Goal: Task Accomplishment & Management: Manage account settings

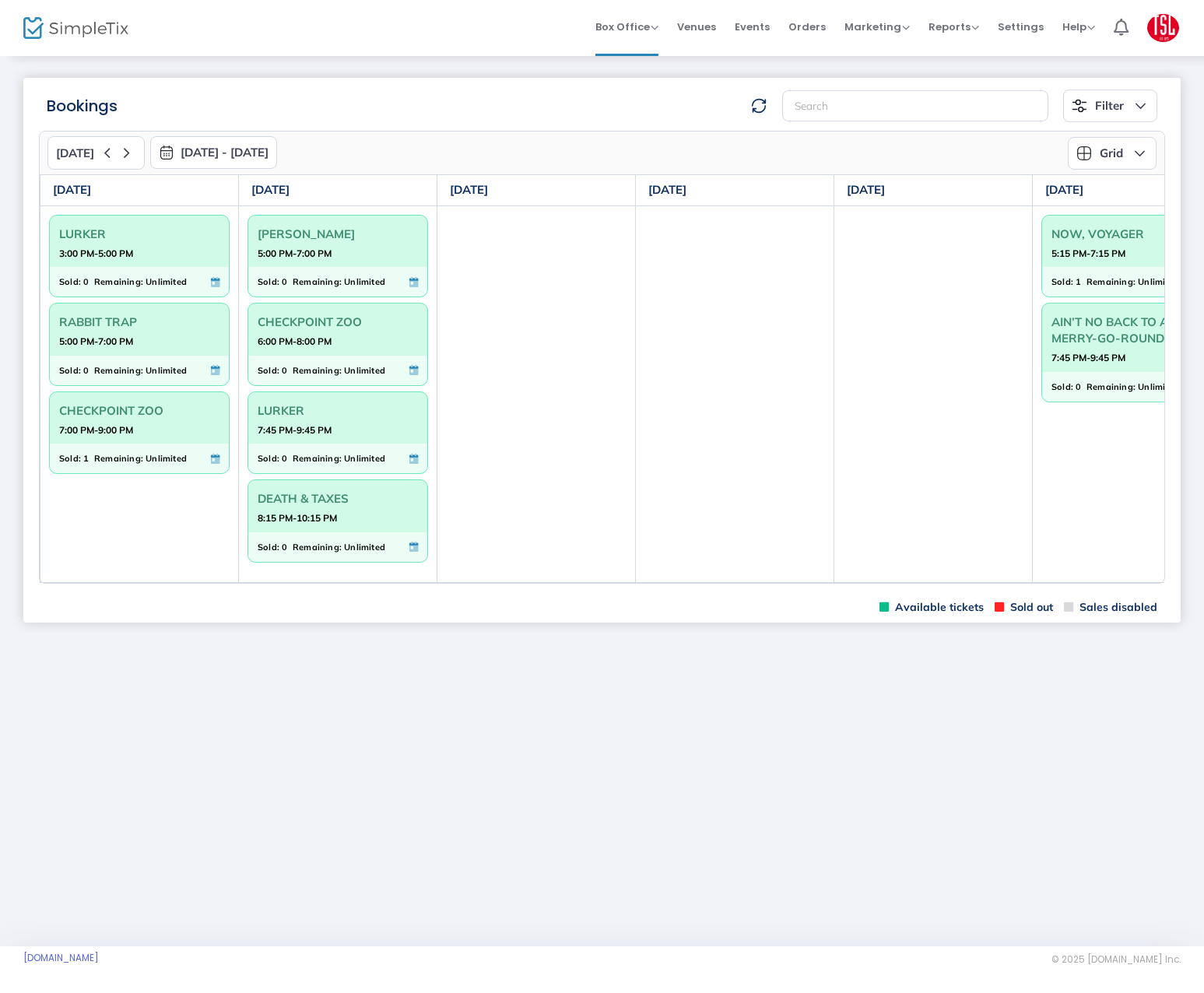
click at [972, 582] on td at bounding box center [933, 393] width 198 height 377
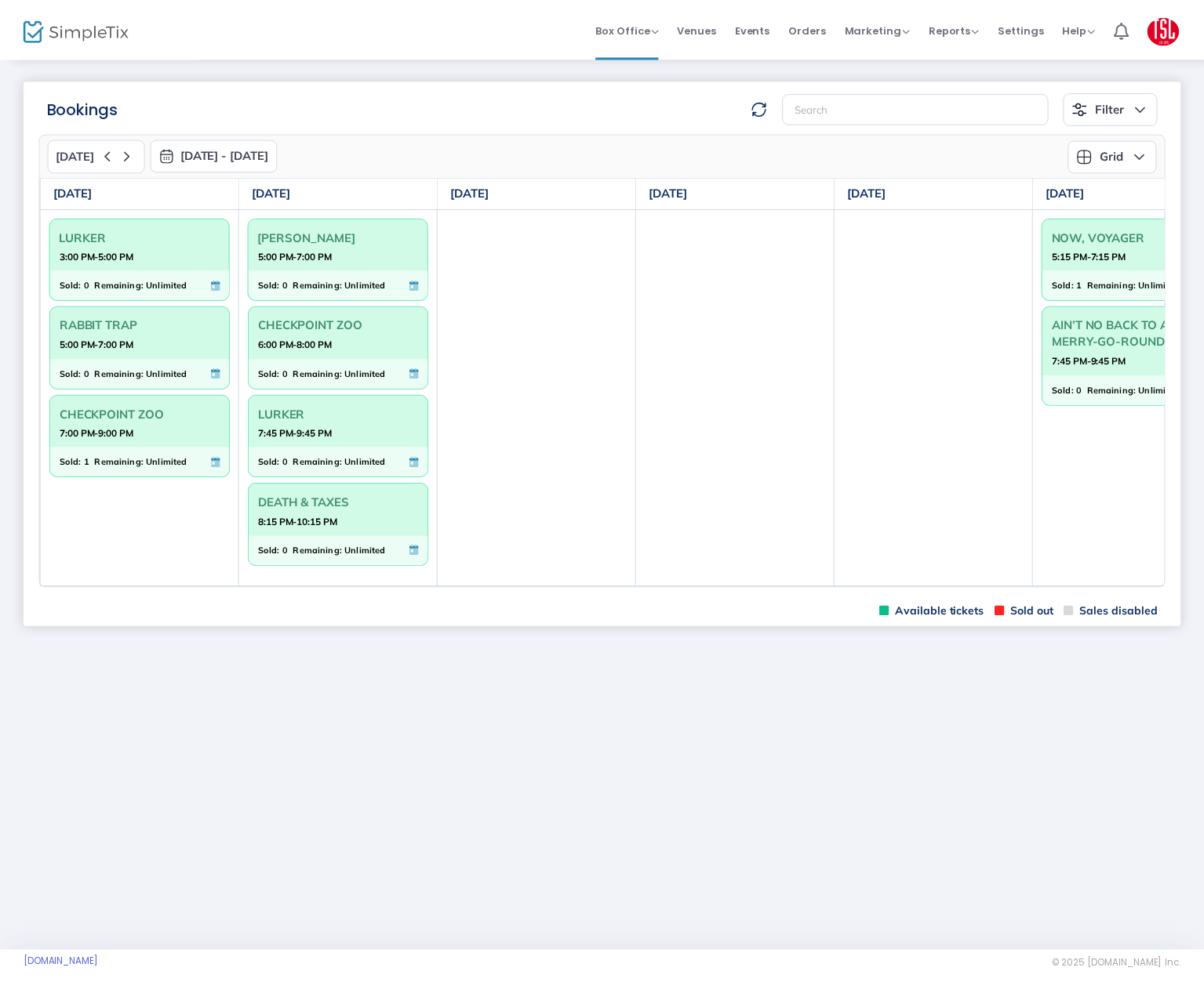
scroll to position [0, 267]
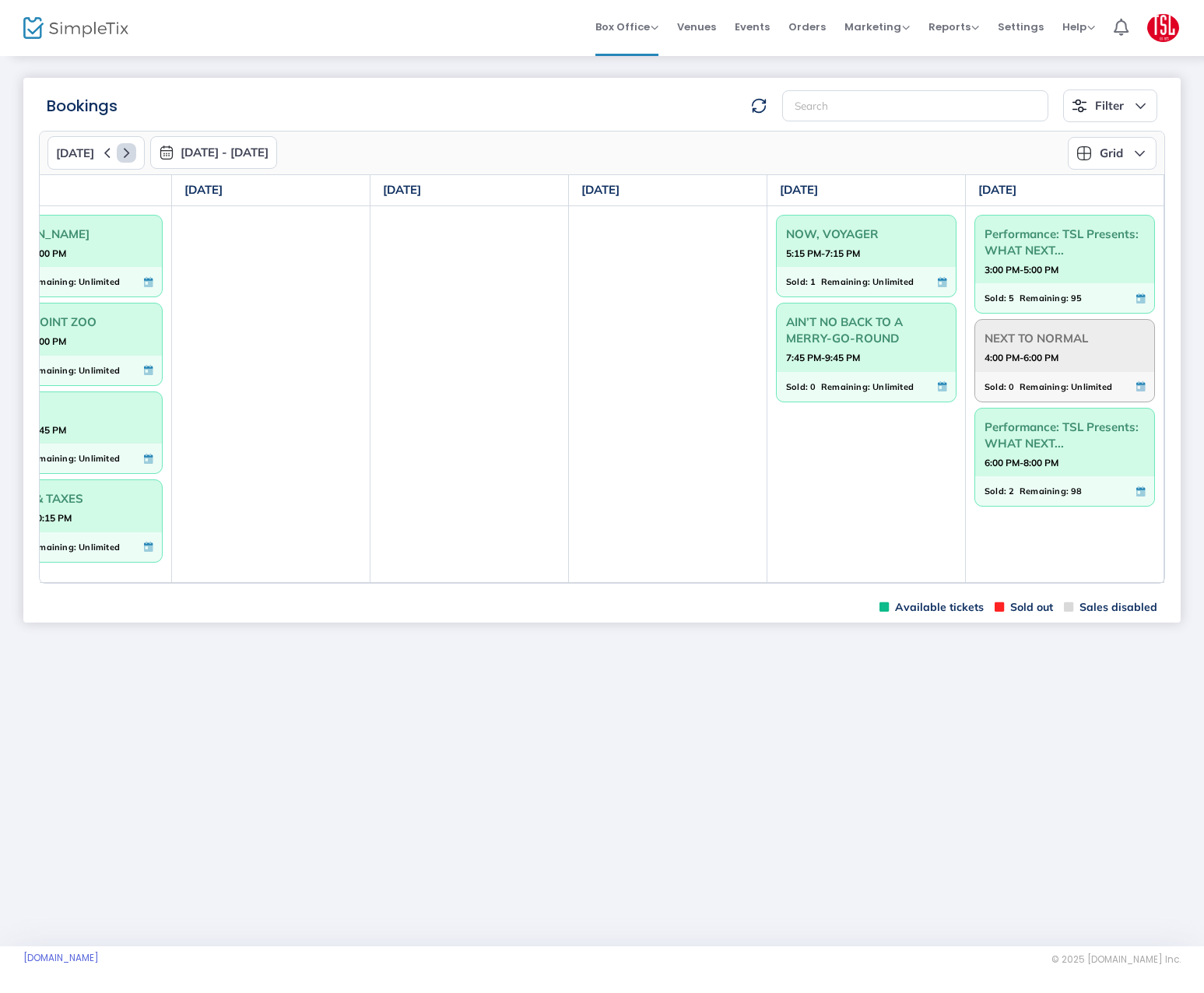
click at [126, 153] on icon at bounding box center [126, 153] width 20 height 20
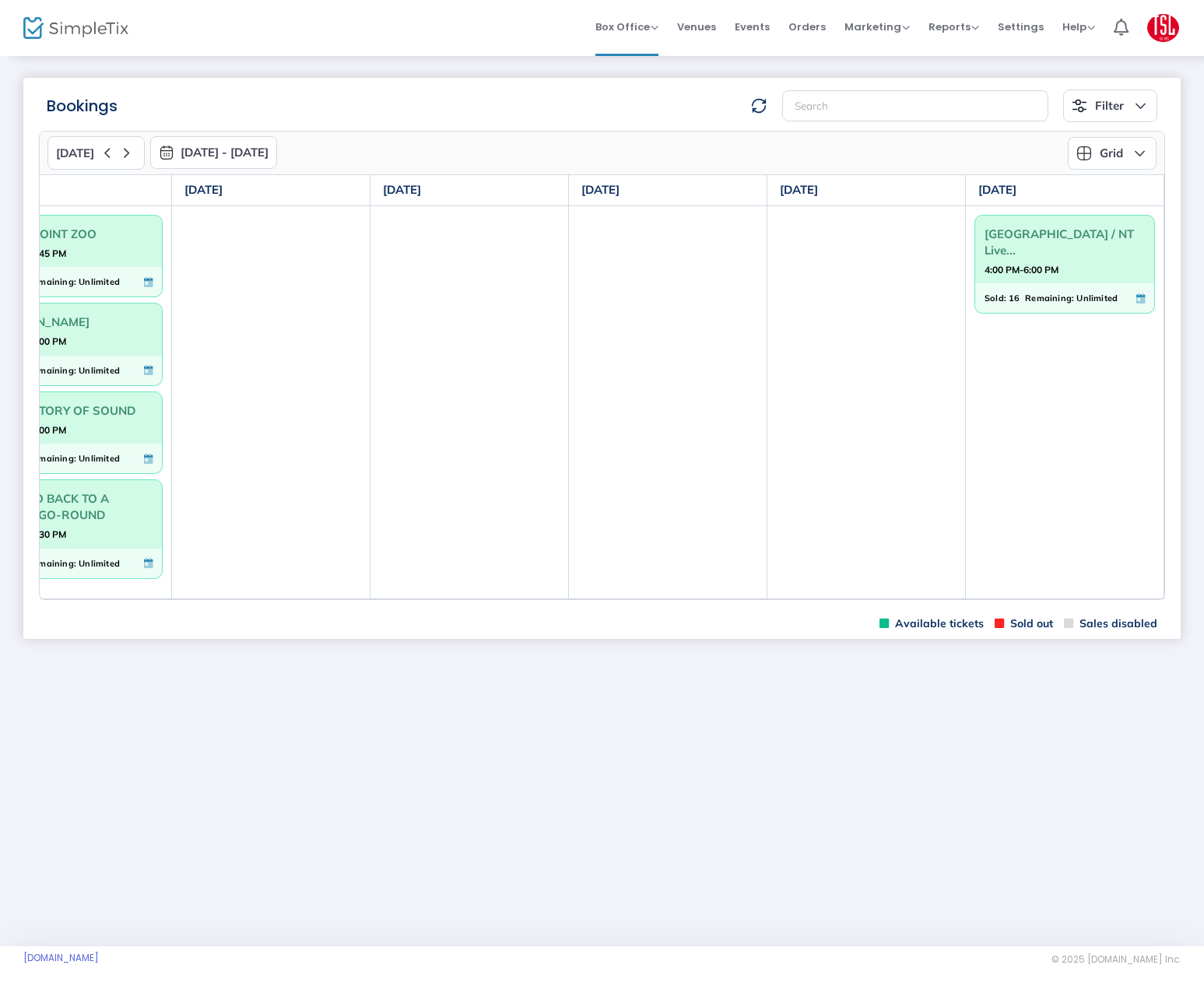
click at [1027, 303] on span "Remaining:" at bounding box center [1050, 298] width 49 height 17
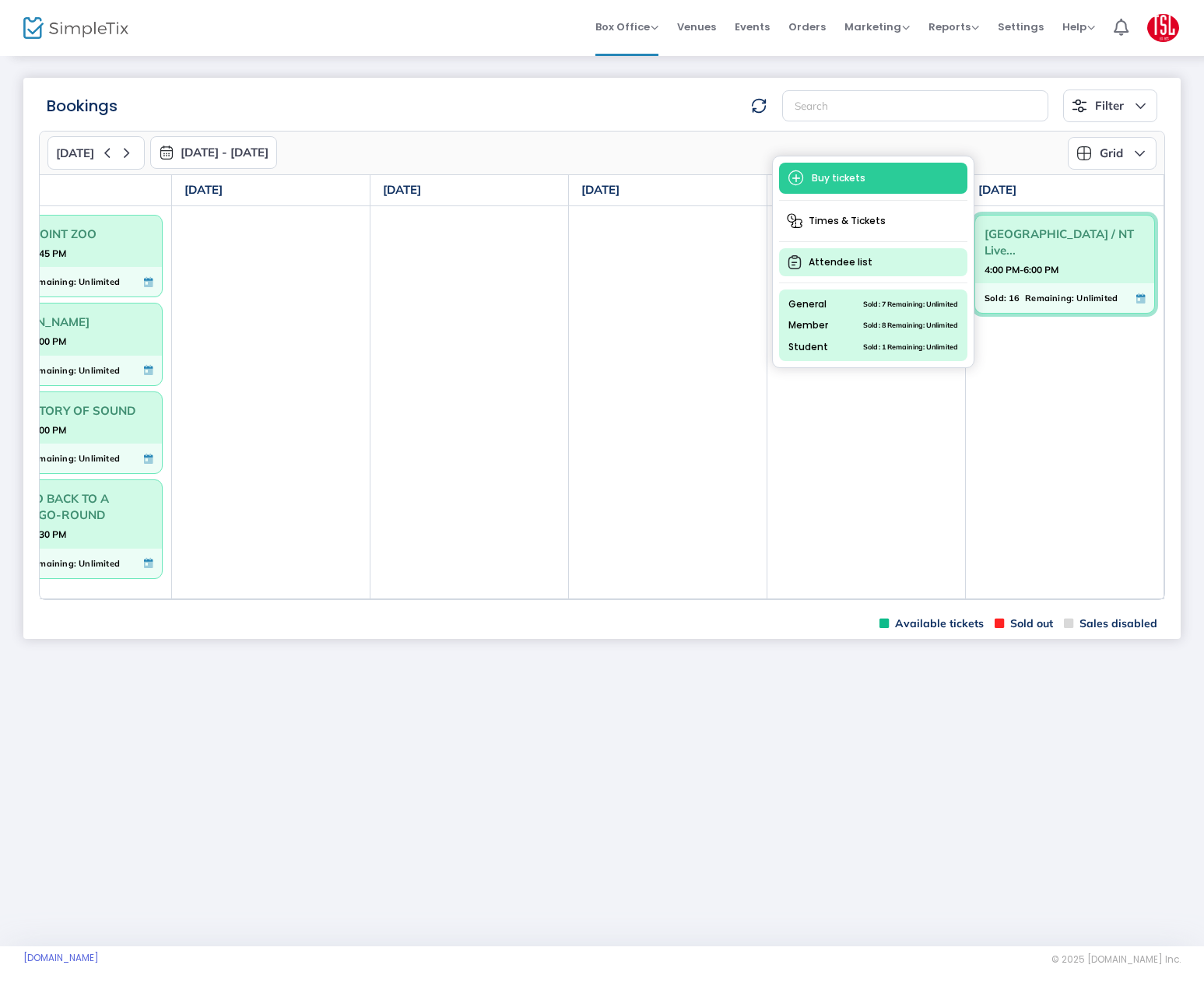
click at [833, 268] on span "Attendee list" at bounding box center [873, 262] width 188 height 28
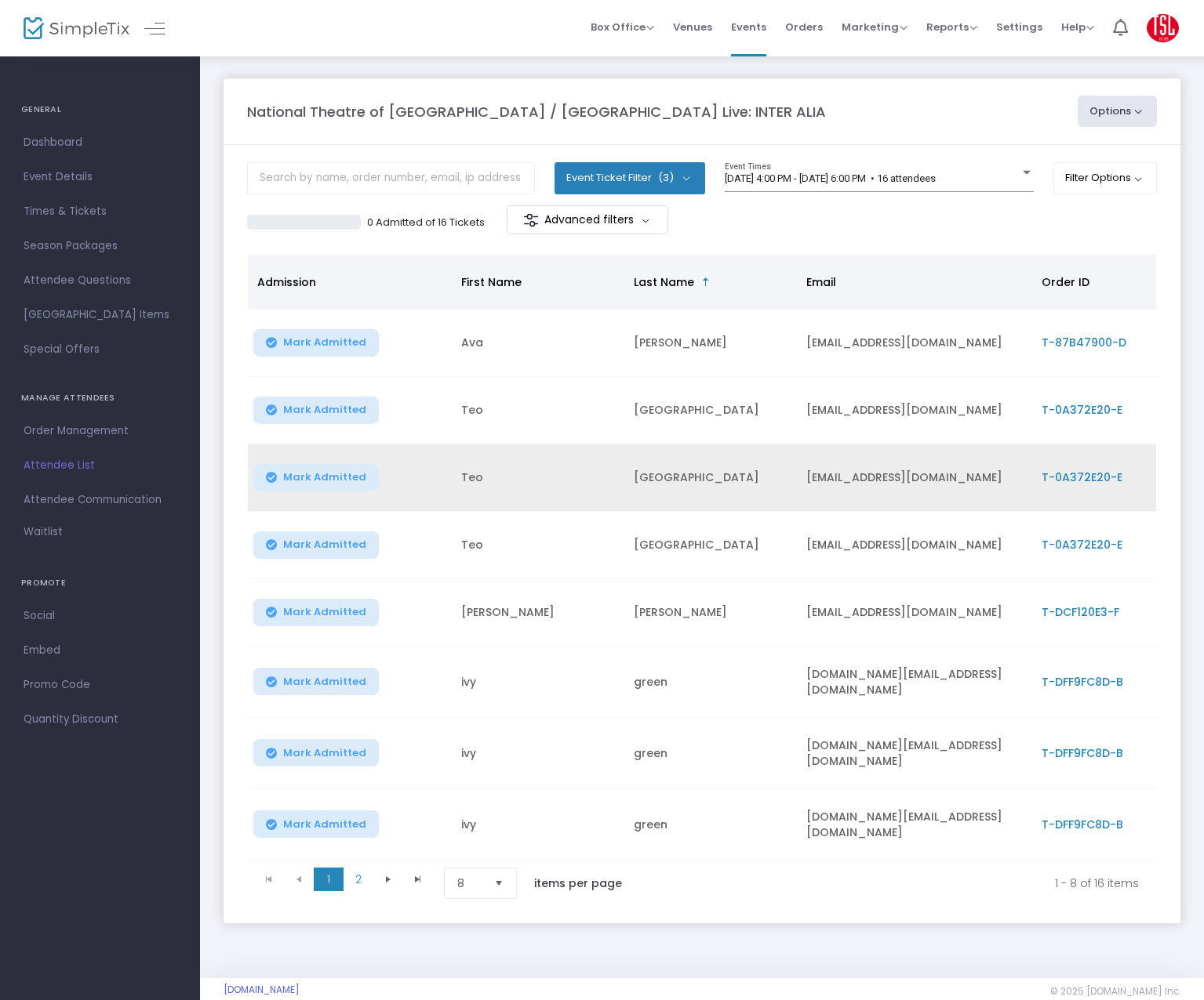
click at [1087, 478] on span "T-0A372E20-E" at bounding box center [1081, 478] width 80 height 16
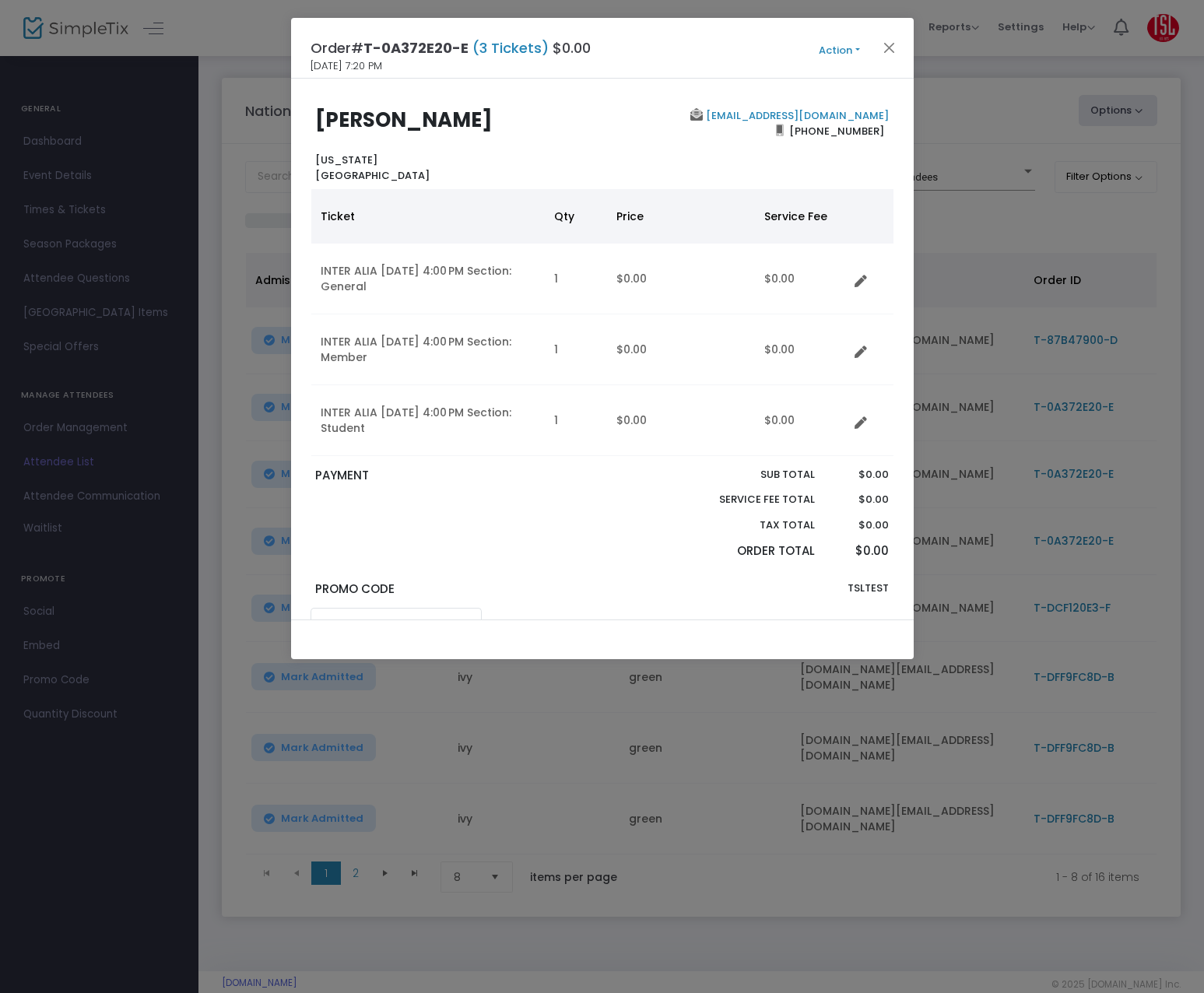
click at [858, 47] on button "Action" at bounding box center [839, 50] width 94 height 17
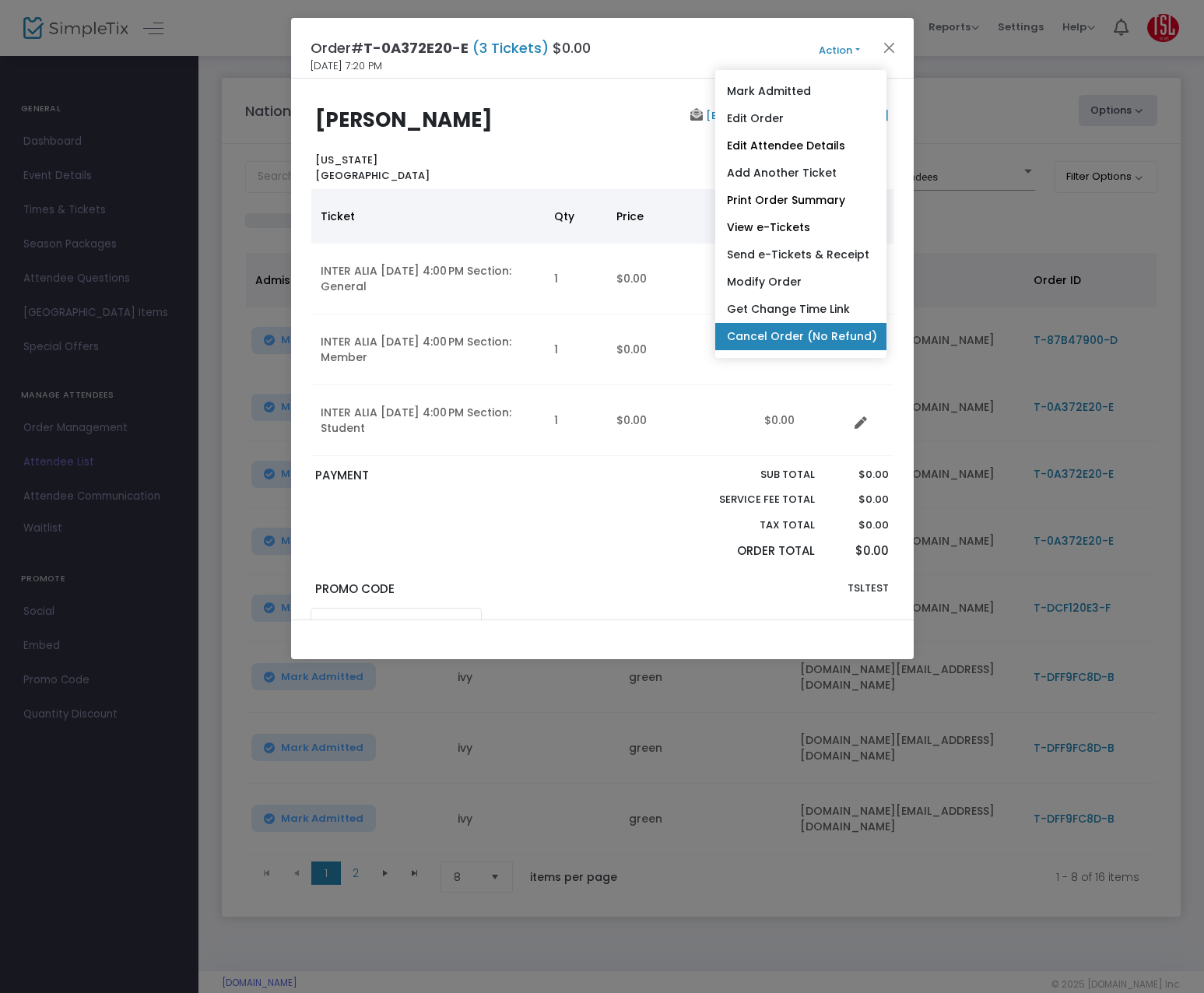
click at [787, 331] on link "Cancel Order (No Refund)" at bounding box center [802, 337] width 172 height 28
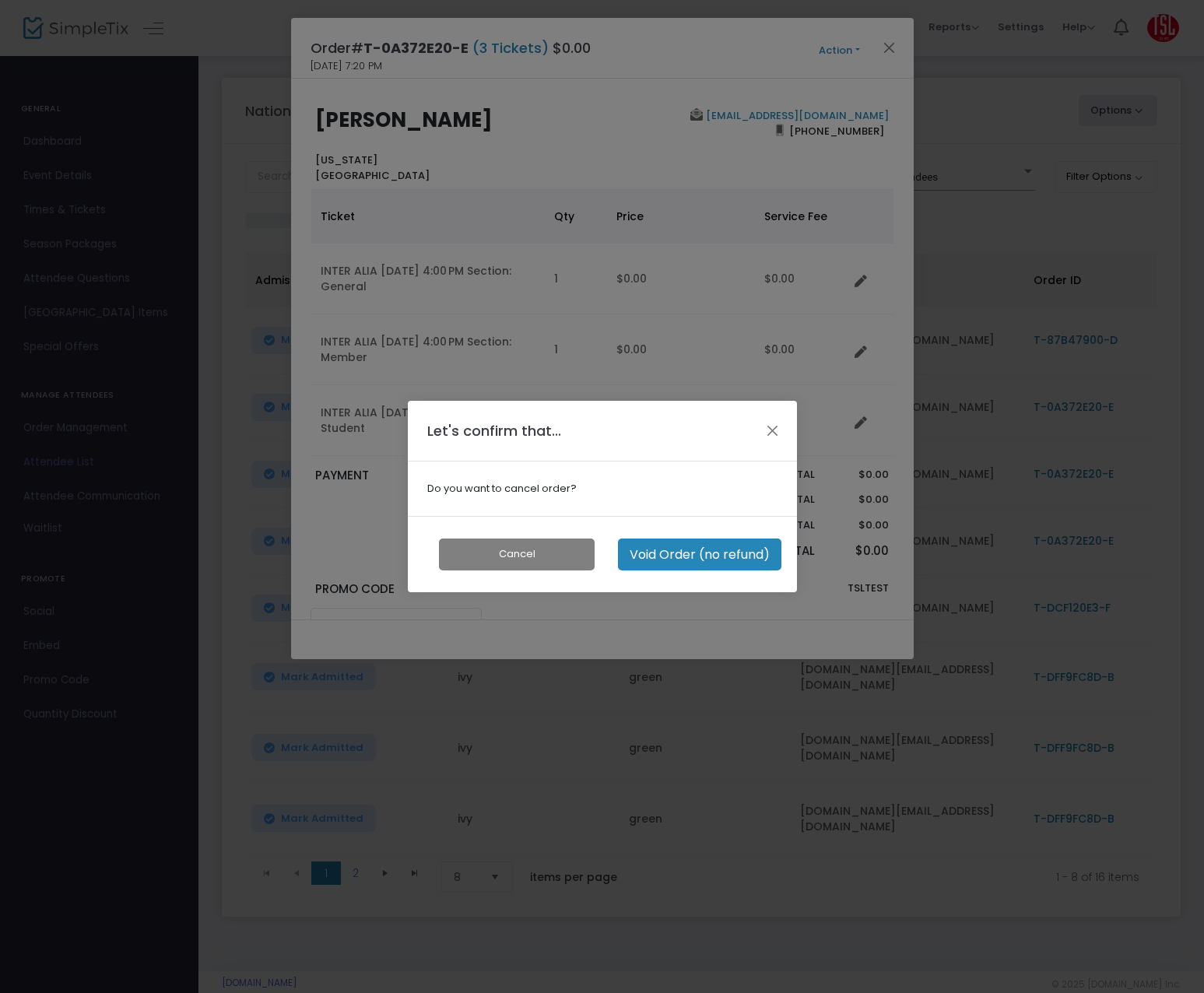
click at [674, 557] on button "Void Order (no refund)" at bounding box center [700, 554] width 164 height 32
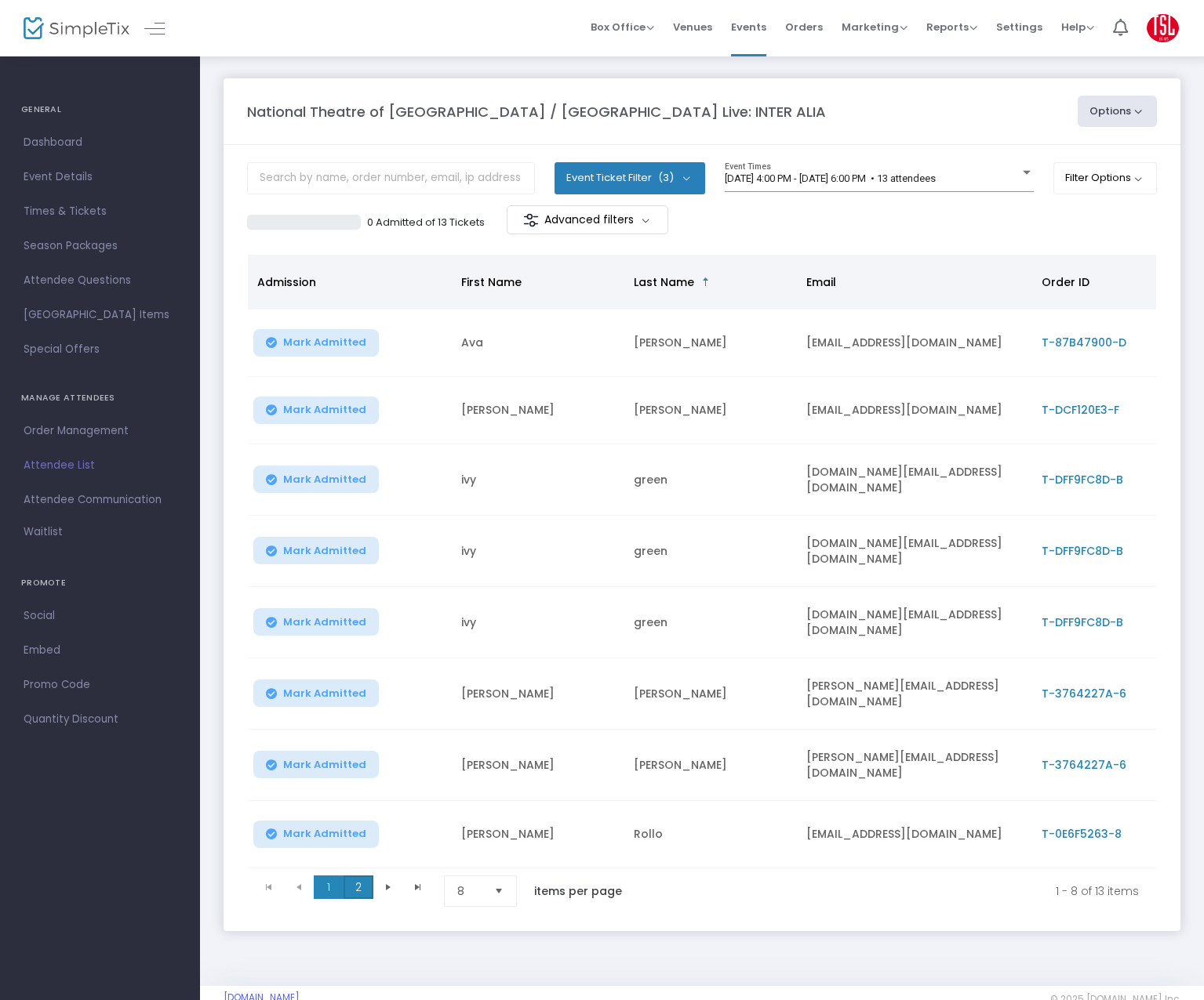
click at [353, 877] on span "2" at bounding box center [359, 888] width 30 height 24
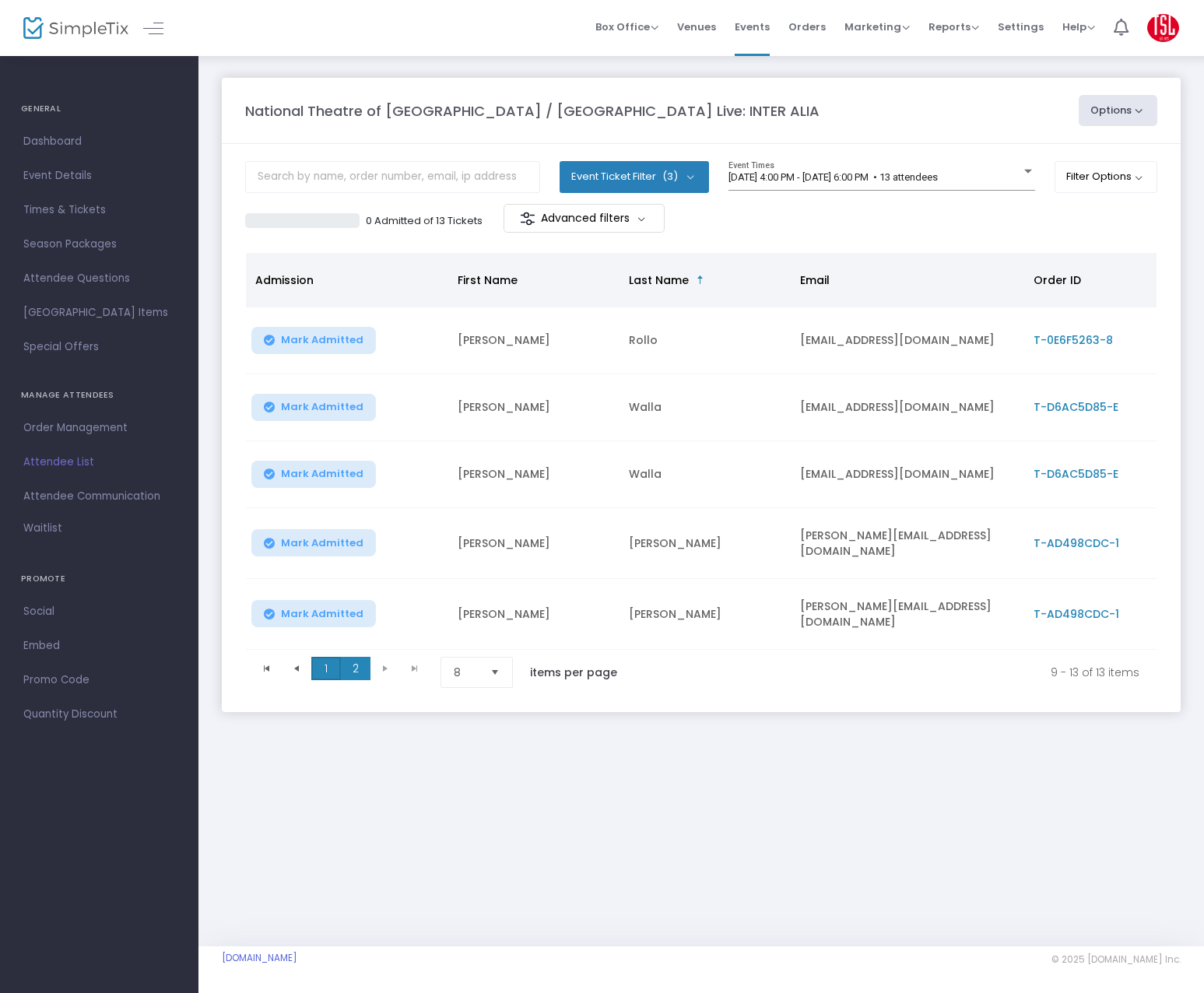
click at [328, 664] on span "1" at bounding box center [326, 669] width 30 height 24
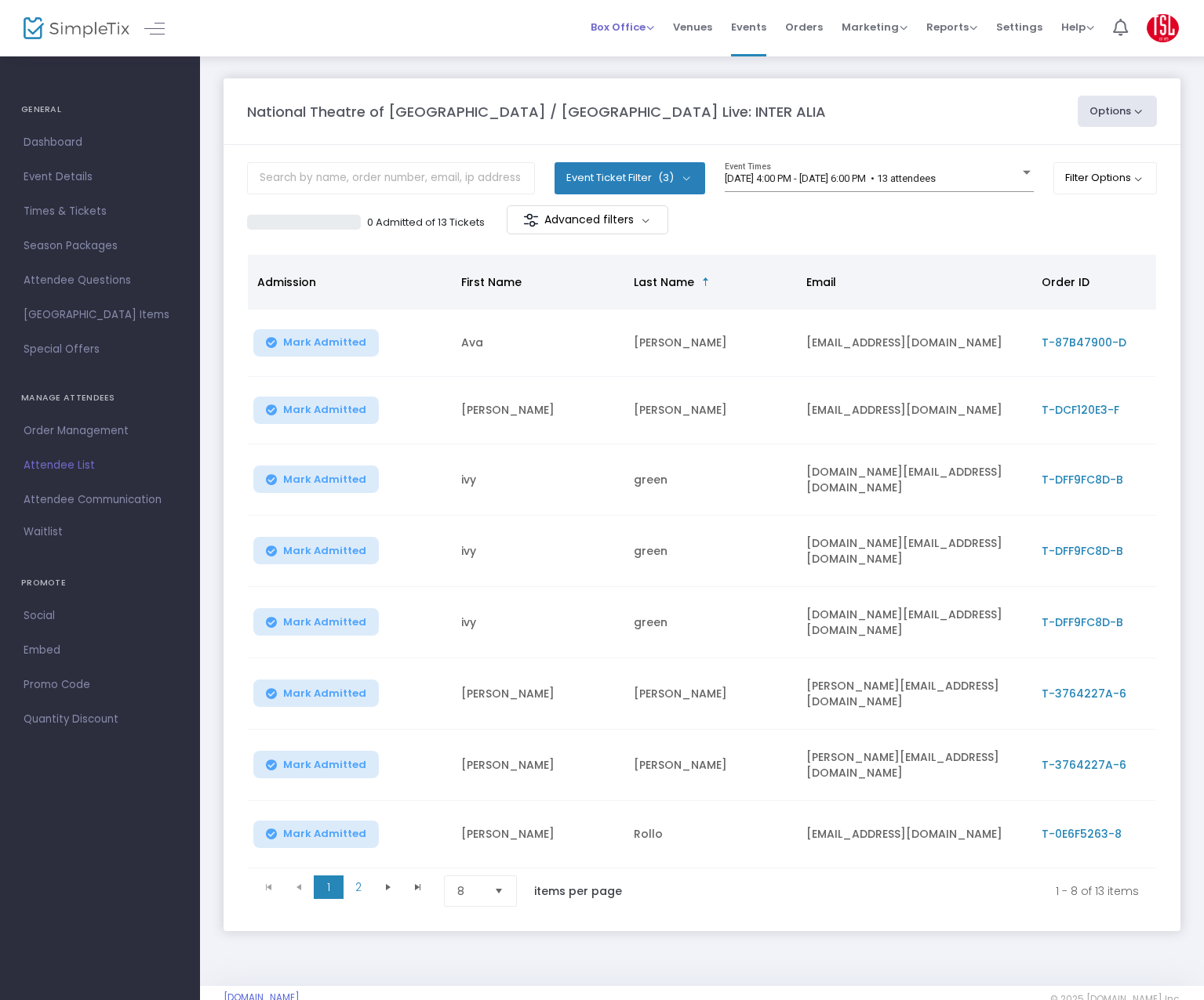
click at [628, 28] on span "Box Office" at bounding box center [622, 27] width 64 height 15
click at [632, 77] on li "Bookings" at bounding box center [646, 83] width 112 height 31
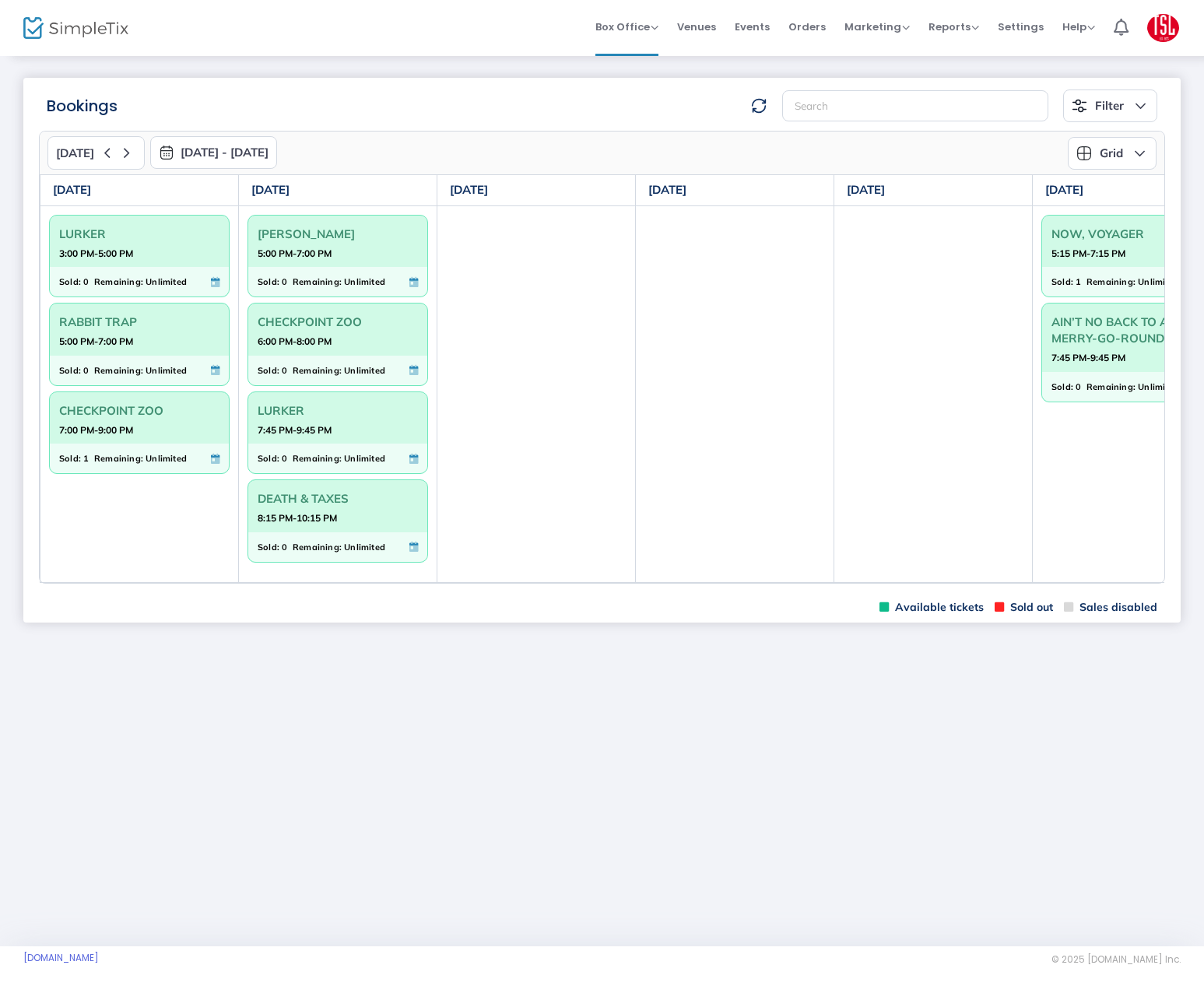
scroll to position [0, 265]
